Goal: Communication & Community: Answer question/provide support

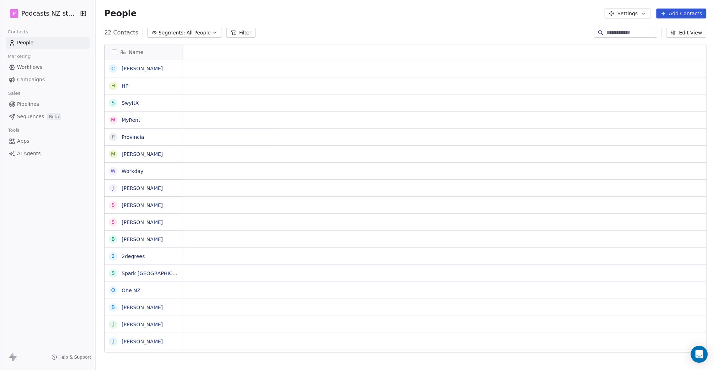
scroll to position [6, 6]
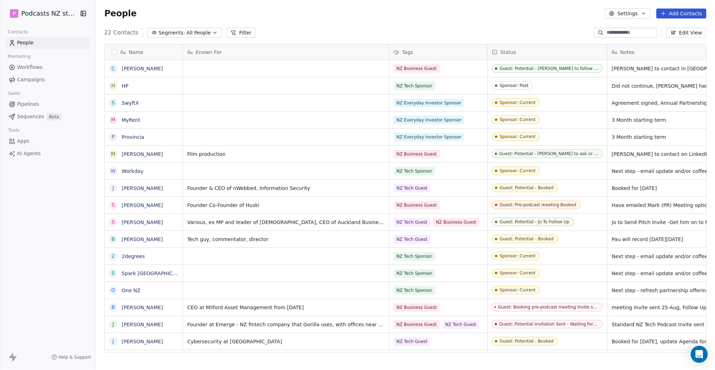
click at [212, 33] on button "Segments: All People" at bounding box center [184, 33] width 75 height 10
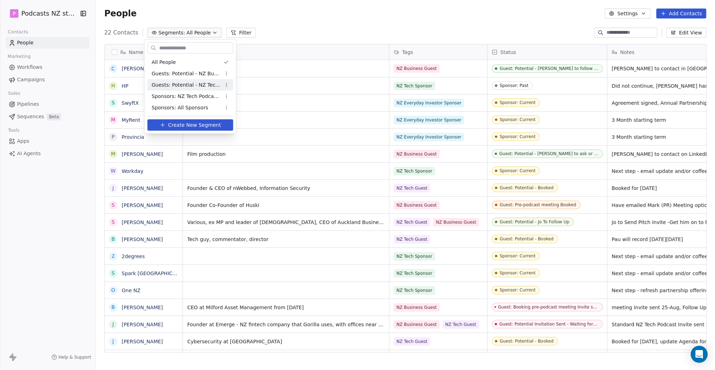
click at [204, 87] on span "Guests: Potential - NZ Tech Podcast" at bounding box center [187, 84] width 70 height 7
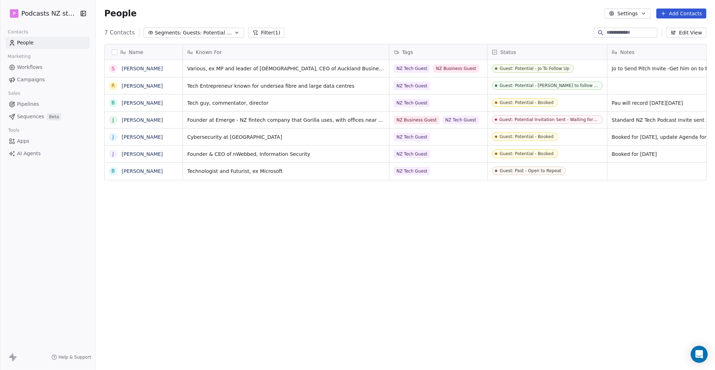
scroll to position [320, 614]
drag, startPoint x: 326, startPoint y: 246, endPoint x: 232, endPoint y: 271, distance: 97.2
click at [229, 265] on div "Name S [PERSON_NAME] R [PERSON_NAME] B [PERSON_NAME] J [PERSON_NAME] J [PERSON_…" at bounding box center [406, 200] width 620 height 325
click at [142, 67] on link "[PERSON_NAME]" at bounding box center [142, 69] width 41 height 6
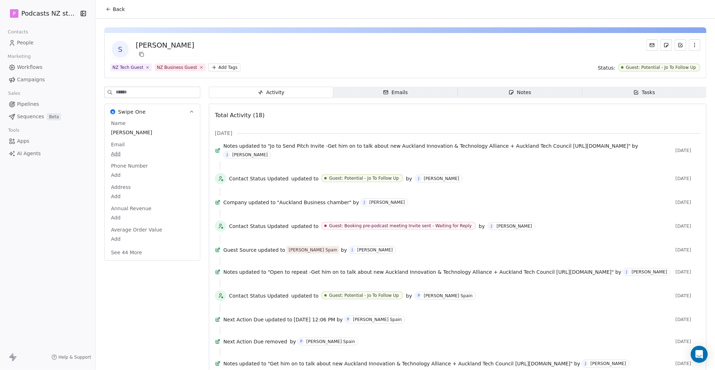
click at [116, 150] on body "P Podcasts NZ studio Contacts People Marketing Workflows Campaigns Sales Pipeli…" at bounding box center [357, 185] width 715 height 370
type input "**********"
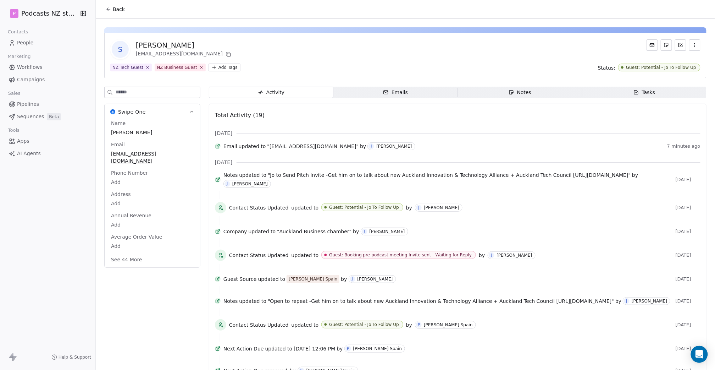
click at [47, 13] on html "P Podcasts NZ studio Contacts People Marketing Workflows Campaigns Sales Pipeli…" at bounding box center [357, 185] width 715 height 370
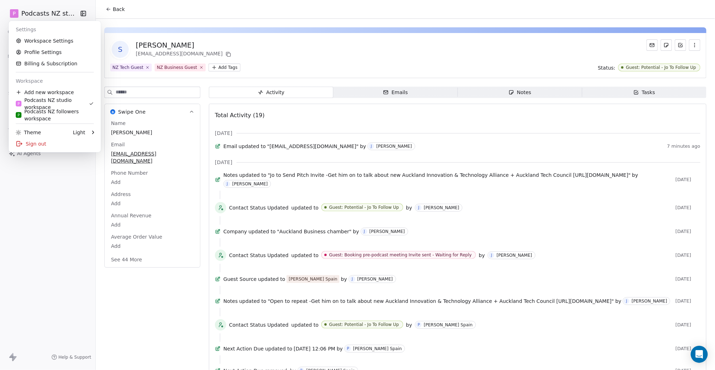
click at [108, 10] on html "P Podcasts NZ studio Contacts People Marketing Workflows Campaigns Sales Pipeli…" at bounding box center [357, 185] width 715 height 370
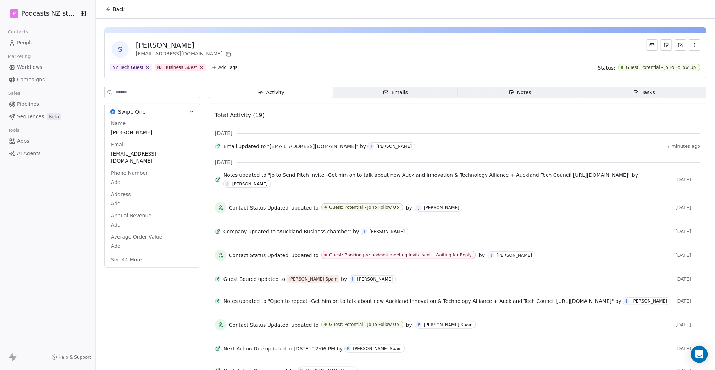
click at [108, 9] on icon at bounding box center [108, 9] width 3 height 0
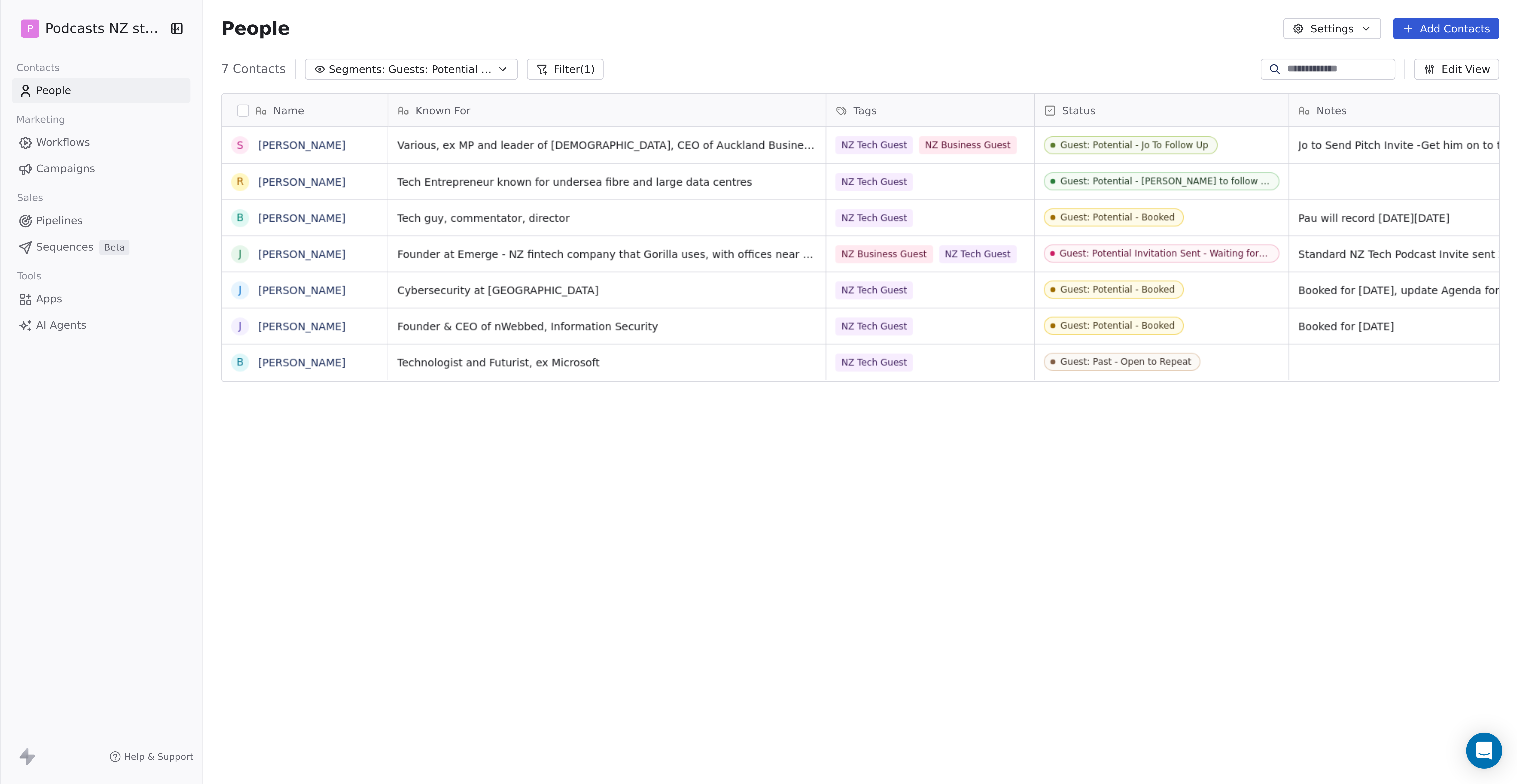
scroll to position [188, 362]
drag, startPoint x: 342, startPoint y: 141, endPoint x: 306, endPoint y: 138, distance: 36.1
click at [306, 138] on div "Name S [PERSON_NAME] R [PERSON_NAME] B [PERSON_NAME] J [PERSON_NAME] J [PERSON_…" at bounding box center [239, 118] width 365 height 191
drag, startPoint x: 329, startPoint y: 134, endPoint x: 316, endPoint y: 130, distance: 13.6
click at [303, 134] on div "Name S [PERSON_NAME] R [PERSON_NAME] B [PERSON_NAME] J [PERSON_NAME] J [PERSON_…" at bounding box center [239, 118] width 365 height 191
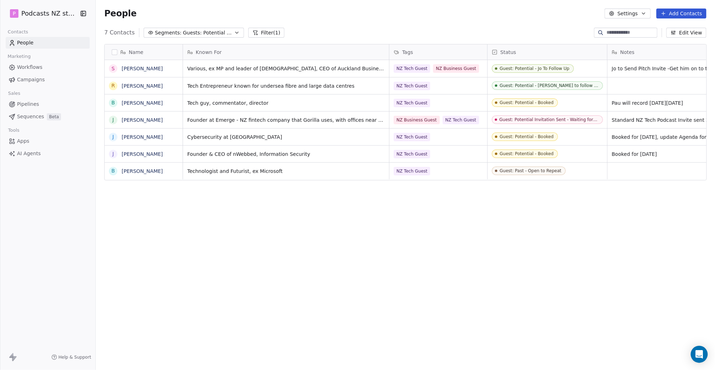
drag, startPoint x: 633, startPoint y: 201, endPoint x: 580, endPoint y: 204, distance: 52.9
click at [580, 204] on div "Name S [PERSON_NAME] R [PERSON_NAME] B [PERSON_NAME] J [PERSON_NAME] J [PERSON_…" at bounding box center [406, 200] width 620 height 325
drag, startPoint x: 583, startPoint y: 225, endPoint x: 476, endPoint y: 226, distance: 106.4
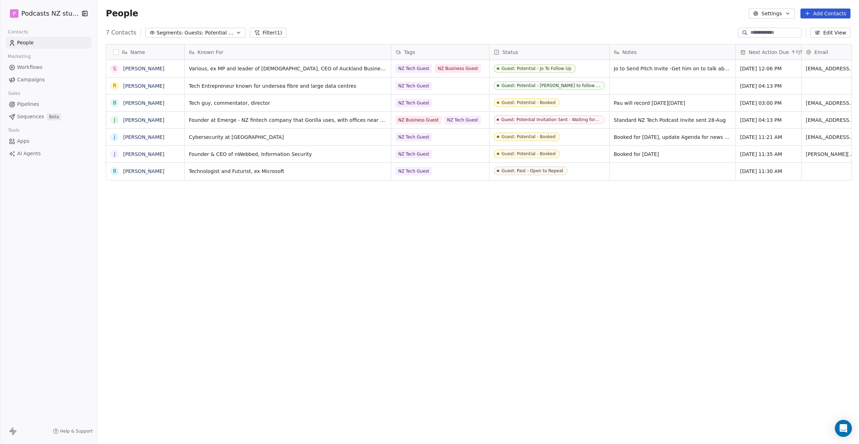
click at [707, 243] on div "Name S [PERSON_NAME] R [PERSON_NAME] B [PERSON_NAME] J [PERSON_NAME] J [PERSON_…" at bounding box center [477, 233] width 761 height 390
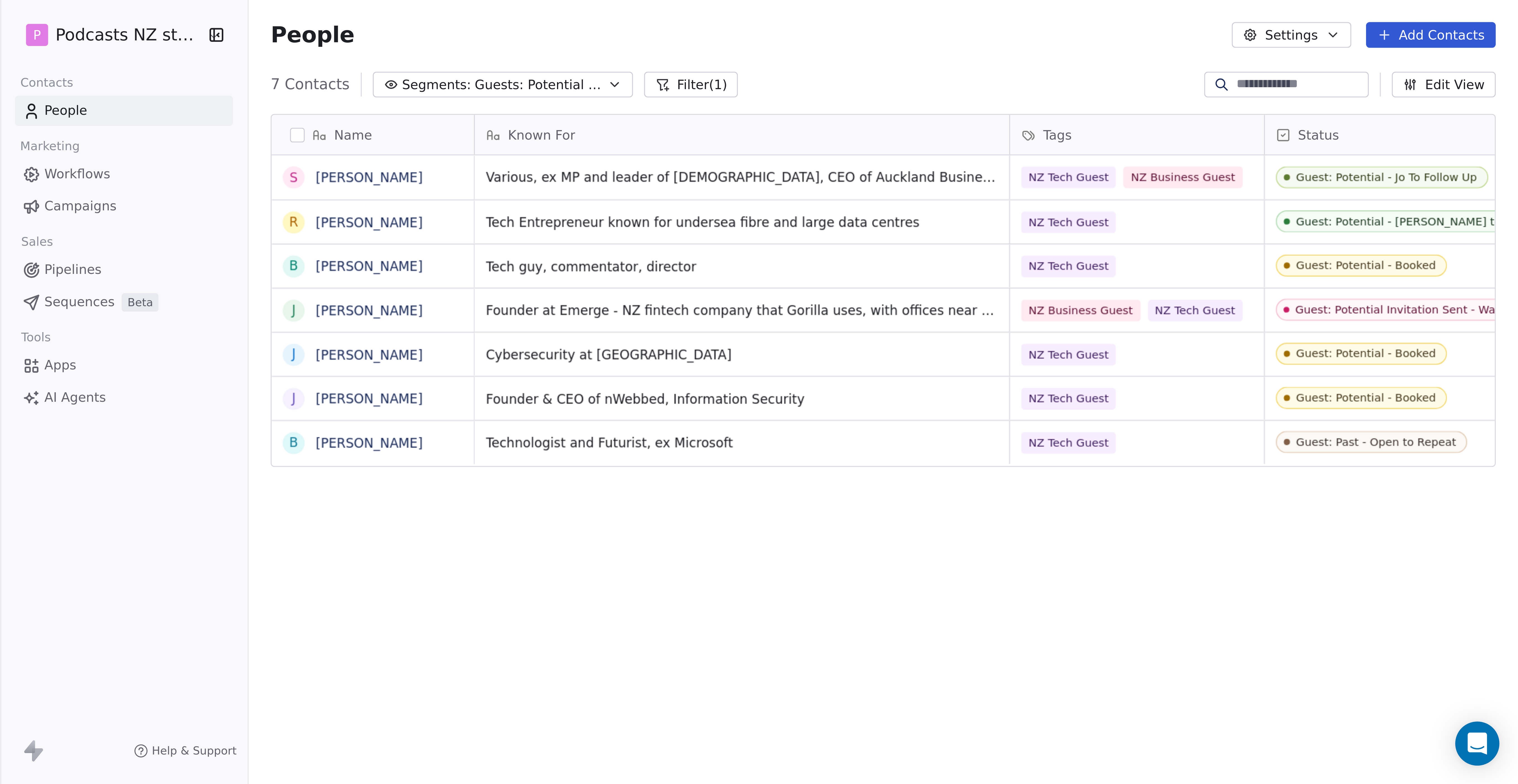
scroll to position [251, 482]
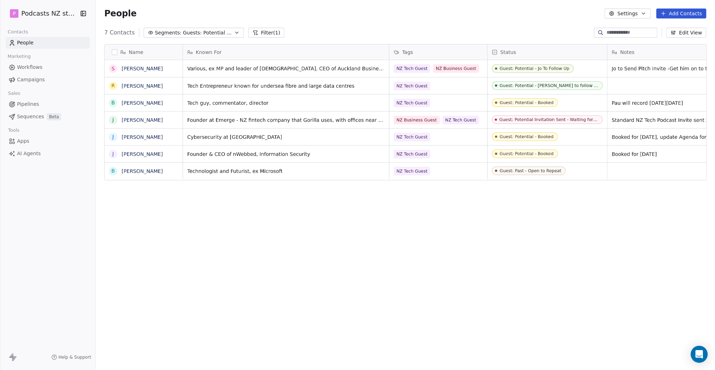
click at [566, 203] on div "Name S [PERSON_NAME] R [PERSON_NAME] B [PERSON_NAME] J [PERSON_NAME] J [PERSON_…" at bounding box center [406, 200] width 620 height 325
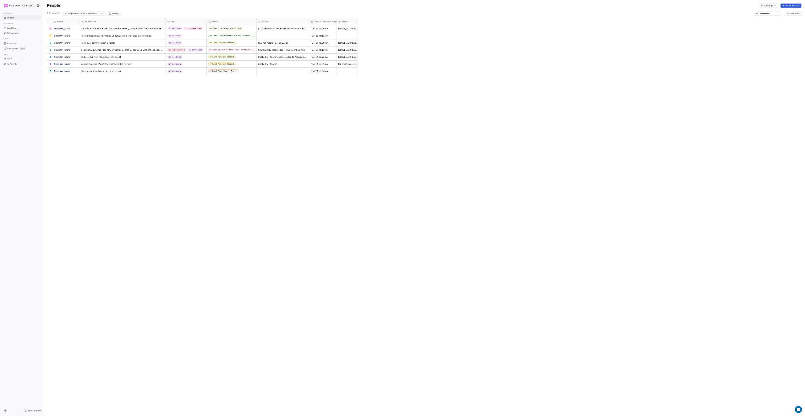
scroll to position [359, 703]
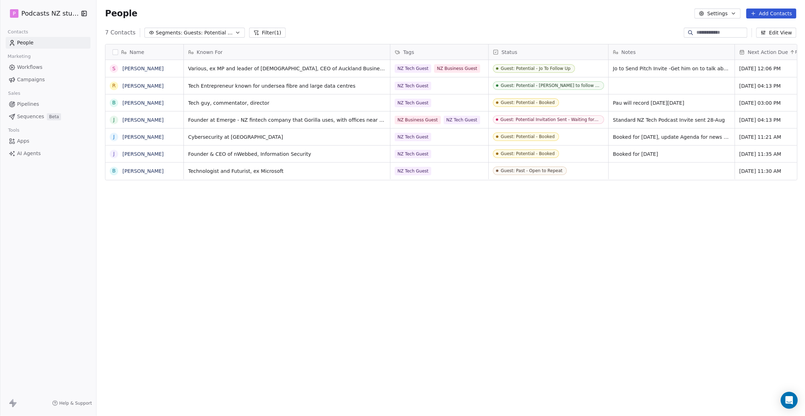
click at [419, 230] on div "Name S [PERSON_NAME] R [PERSON_NAME] B [PERSON_NAME] J [PERSON_NAME] J [PERSON_…" at bounding box center [451, 221] width 708 height 366
click at [300, 235] on div "Name S [PERSON_NAME] R [PERSON_NAME] B [PERSON_NAME] J [PERSON_NAME] J [PERSON_…" at bounding box center [451, 221] width 708 height 366
drag, startPoint x: 503, startPoint y: 233, endPoint x: 307, endPoint y: 232, distance: 195.9
click at [308, 233] on div "Name S [PERSON_NAME] R [PERSON_NAME] B [PERSON_NAME] J [PERSON_NAME] J [PERSON_…" at bounding box center [451, 221] width 708 height 366
drag, startPoint x: 414, startPoint y: 235, endPoint x: 435, endPoint y: 233, distance: 21.8
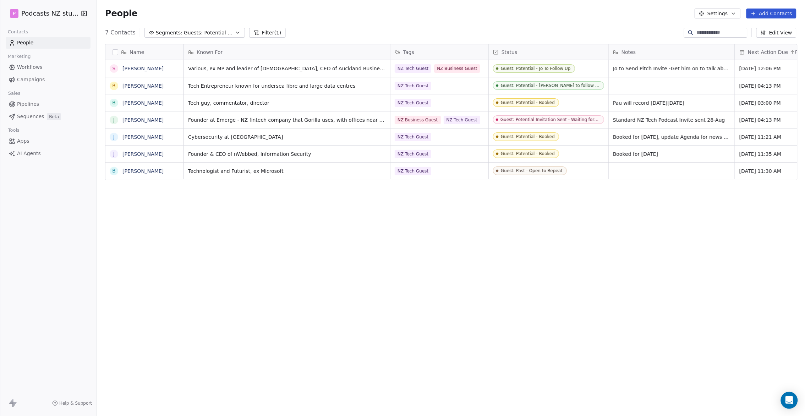
click at [375, 235] on div "Name S [PERSON_NAME] R [PERSON_NAME] B [PERSON_NAME] J [PERSON_NAME] J [PERSON_…" at bounding box center [451, 221] width 708 height 366
drag, startPoint x: 564, startPoint y: 232, endPoint x: 338, endPoint y: 235, distance: 226.4
click at [338, 235] on div "Name S [PERSON_NAME] R [PERSON_NAME] B [PERSON_NAME] J [PERSON_NAME] J [PERSON_…" at bounding box center [451, 221] width 708 height 366
drag, startPoint x: 511, startPoint y: 236, endPoint x: 299, endPoint y: 234, distance: 212.5
click at [295, 235] on div "Name S [PERSON_NAME] R [PERSON_NAME] B [PERSON_NAME] J [PERSON_NAME] J [PERSON_…" at bounding box center [451, 221] width 708 height 366
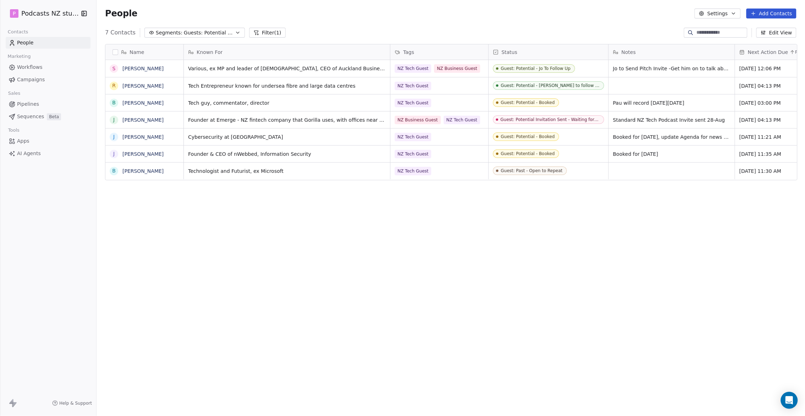
click at [466, 235] on div "Name S [PERSON_NAME] R [PERSON_NAME] B [PERSON_NAME] J [PERSON_NAME] J [PERSON_…" at bounding box center [451, 221] width 708 height 366
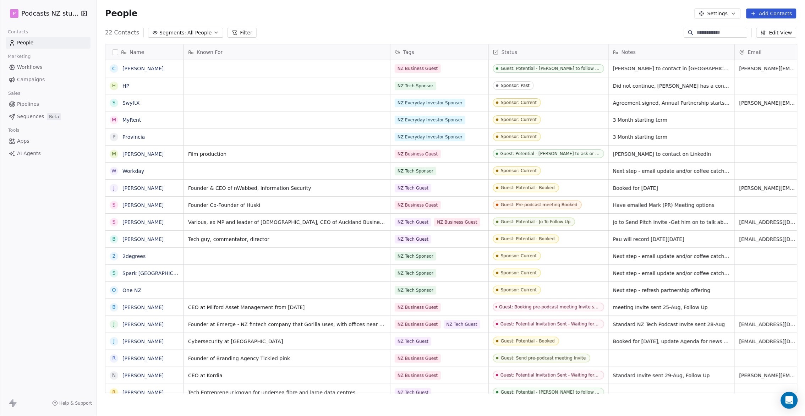
click at [210, 29] on button "Segments: All People" at bounding box center [185, 33] width 75 height 10
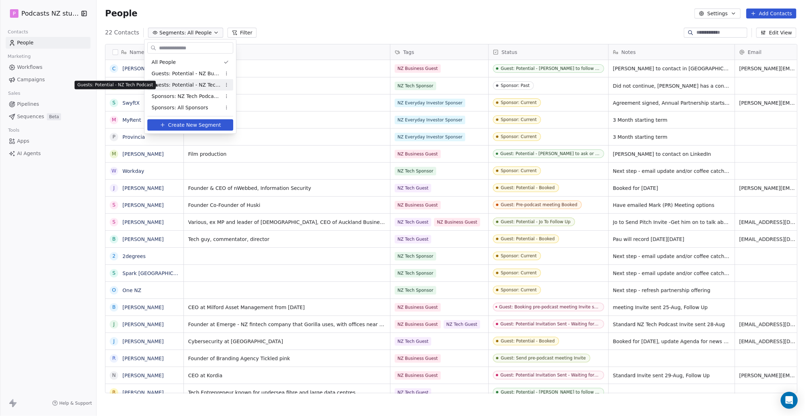
click at [205, 82] on span "Guests: Potential - NZ Tech Podcast" at bounding box center [187, 84] width 70 height 7
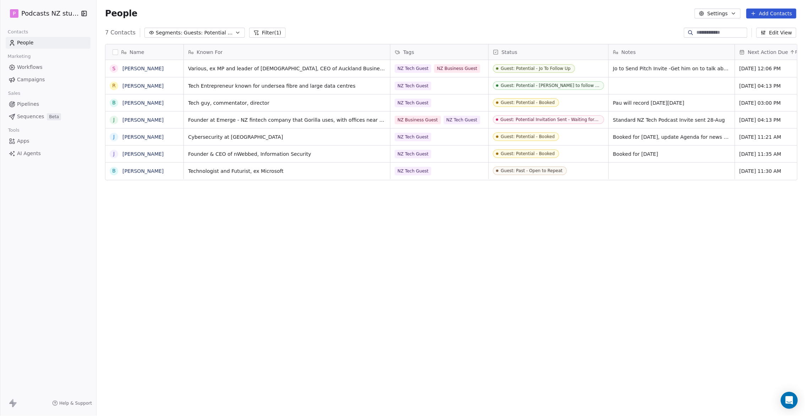
scroll to position [359, 703]
click at [63, 404] on span "Help & Support" at bounding box center [75, 403] width 33 height 6
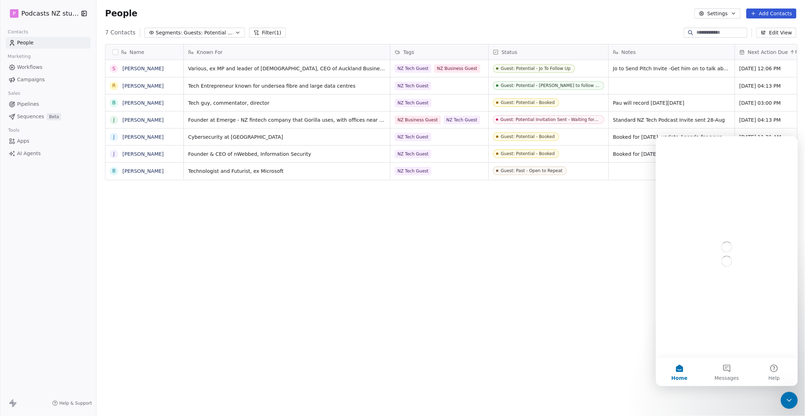
scroll to position [0, 0]
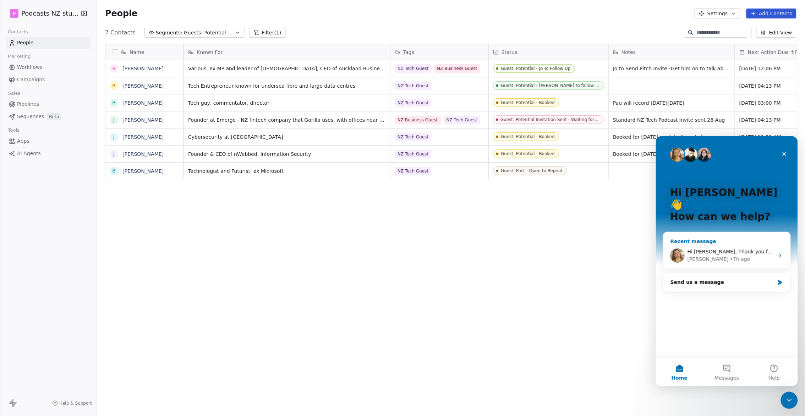
click at [749, 248] on span "Hi Harinder, Thank you for the solutions, this is working well for us now. Much…" at bounding box center [808, 251] width 242 height 6
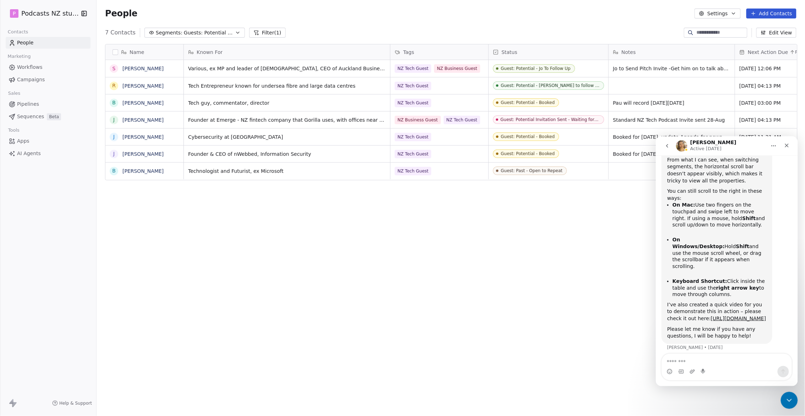
scroll to position [210, 0]
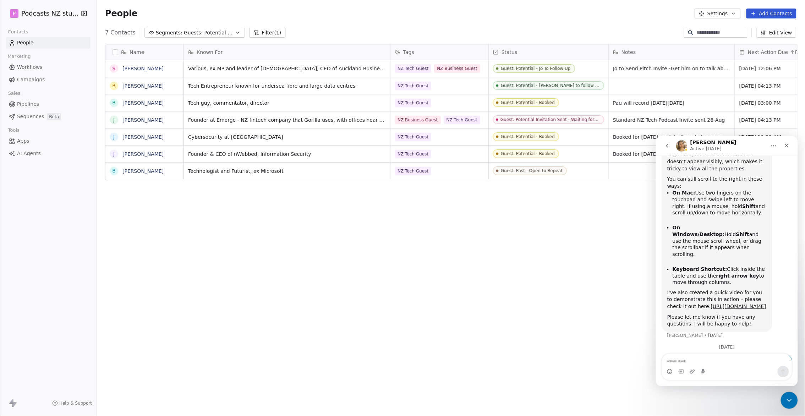
click at [484, 231] on div "Name S [PERSON_NAME] R [PERSON_NAME] B [PERSON_NAME] J [PERSON_NAME] J [PERSON_…" at bounding box center [451, 221] width 708 height 366
click at [785, 146] on icon "Close" at bounding box center [786, 145] width 6 height 6
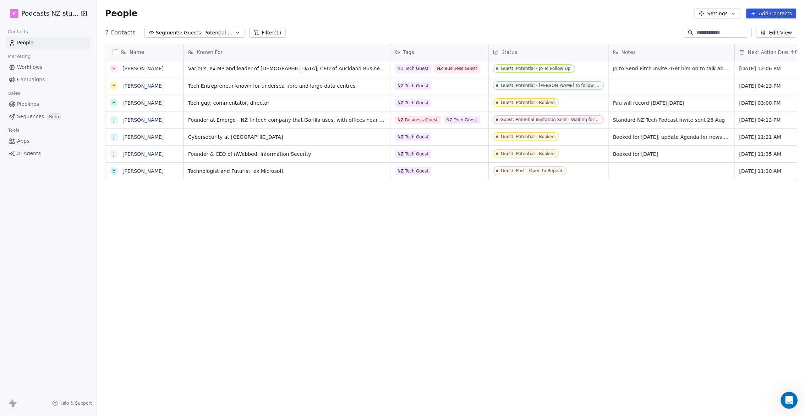
click at [444, 207] on div "Name S [PERSON_NAME] R [PERSON_NAME] B [PERSON_NAME] J [PERSON_NAME] J [PERSON_…" at bounding box center [451, 221] width 708 height 366
drag, startPoint x: 447, startPoint y: 207, endPoint x: 451, endPoint y: 207, distance: 3.9
click at [468, 209] on div "Name S [PERSON_NAME] R [PERSON_NAME] B [PERSON_NAME] J [PERSON_NAME] J [PERSON_…" at bounding box center [451, 221] width 708 height 366
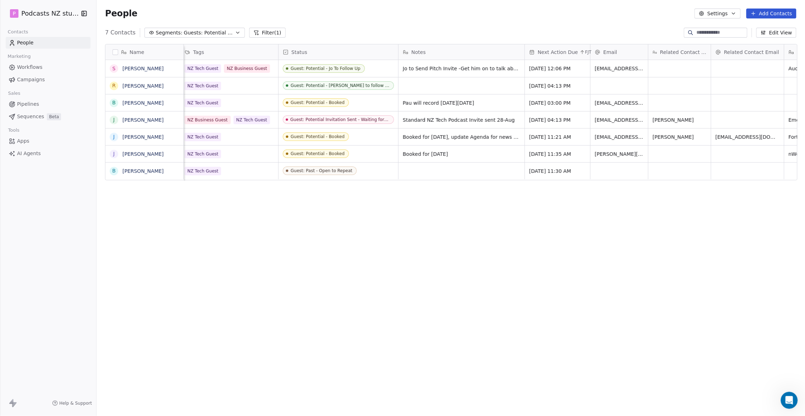
scroll to position [0, 222]
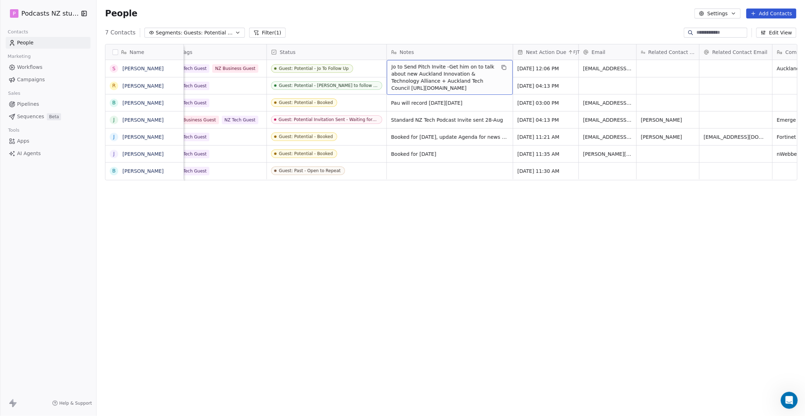
click at [494, 70] on span "Jo to Send Pitch Invite -Get him on to talk about new Auckland Innovation & Tec…" at bounding box center [443, 77] width 104 height 28
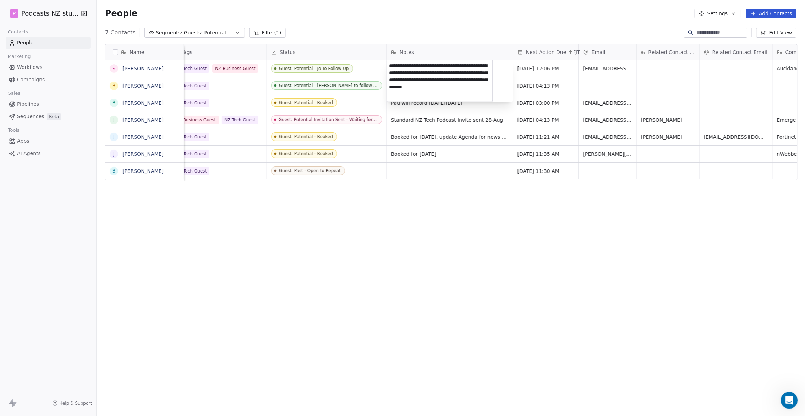
scroll to position [5, 0]
drag, startPoint x: 402, startPoint y: 67, endPoint x: 481, endPoint y: 78, distance: 80.2
click at [481, 78] on textarea "**********" at bounding box center [440, 80] width 106 height 41
click at [418, 88] on textarea "**********" at bounding box center [440, 80] width 106 height 41
click at [420, 89] on textarea "**********" at bounding box center [440, 80] width 106 height 41
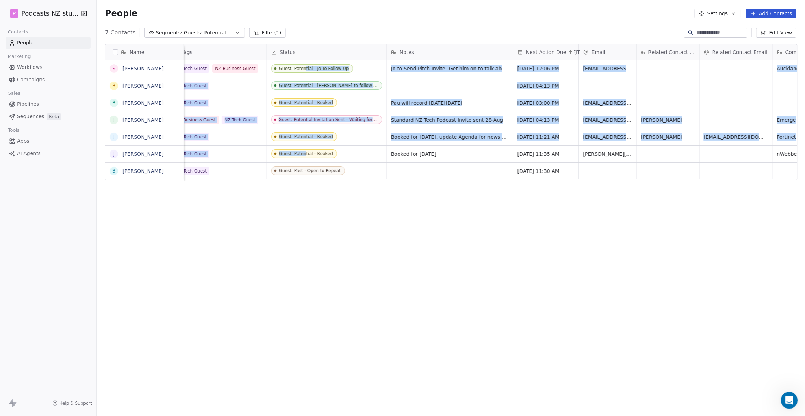
drag, startPoint x: 304, startPoint y: 150, endPoint x: 303, endPoint y: 72, distance: 78.4
click at [303, 72] on html "P Podcasts NZ studio Contacts People Marketing Workflows Campaigns Sales Pipeli…" at bounding box center [402, 208] width 805 height 416
